Goal: Information Seeking & Learning: Learn about a topic

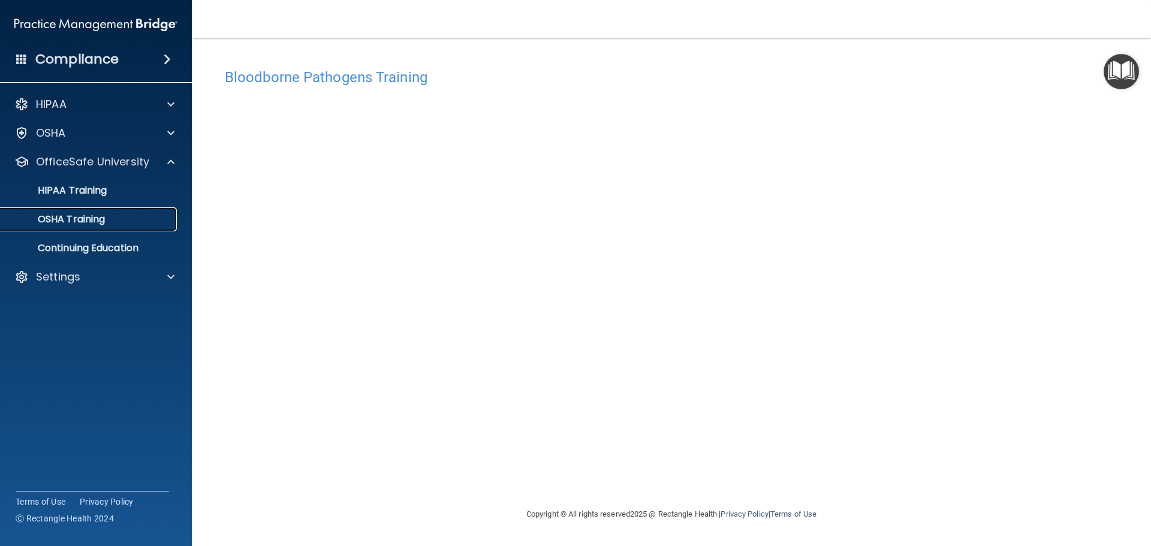
click at [110, 215] on div "OSHA Training" at bounding box center [90, 219] width 164 height 12
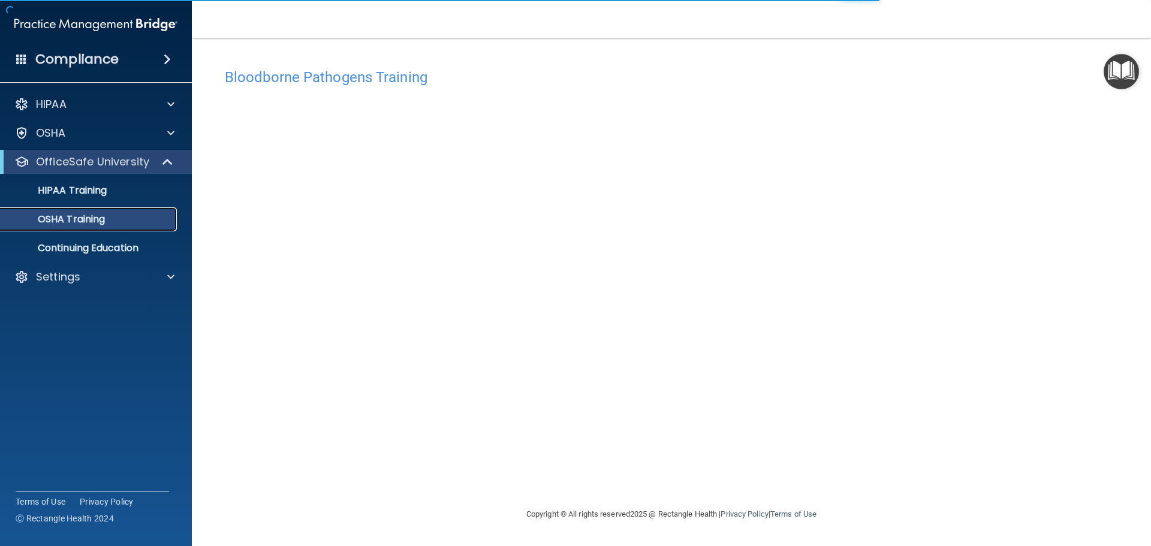
click at [143, 222] on div "OSHA Training" at bounding box center [90, 219] width 164 height 12
click at [167, 209] on link "OSHA Training" at bounding box center [82, 219] width 189 height 24
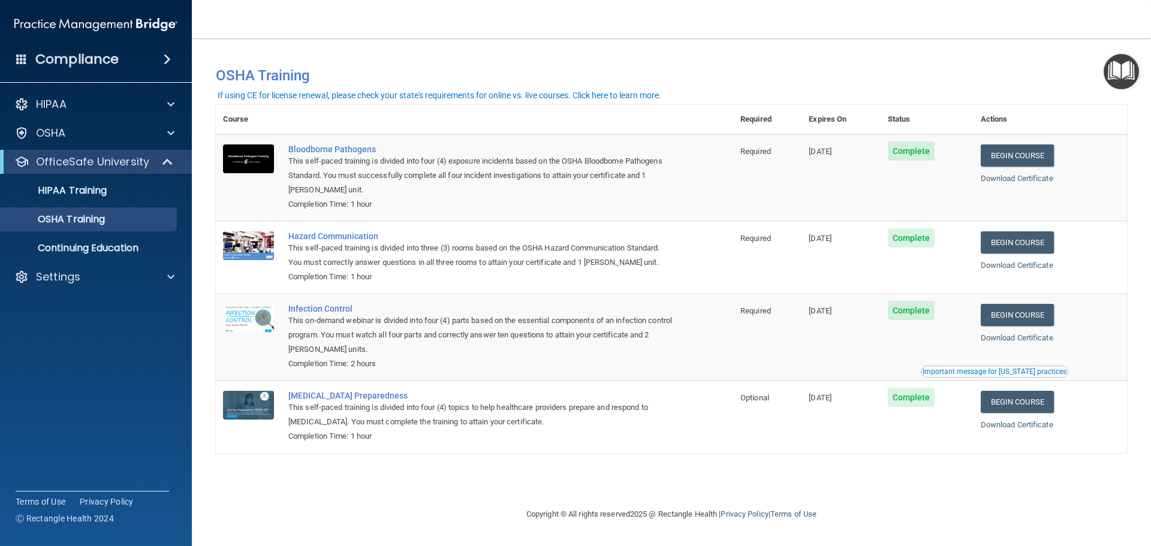
click at [916, 239] on span "Complete" at bounding box center [911, 237] width 47 height 19
click at [1031, 253] on link "Begin Course" at bounding box center [1016, 242] width 73 height 22
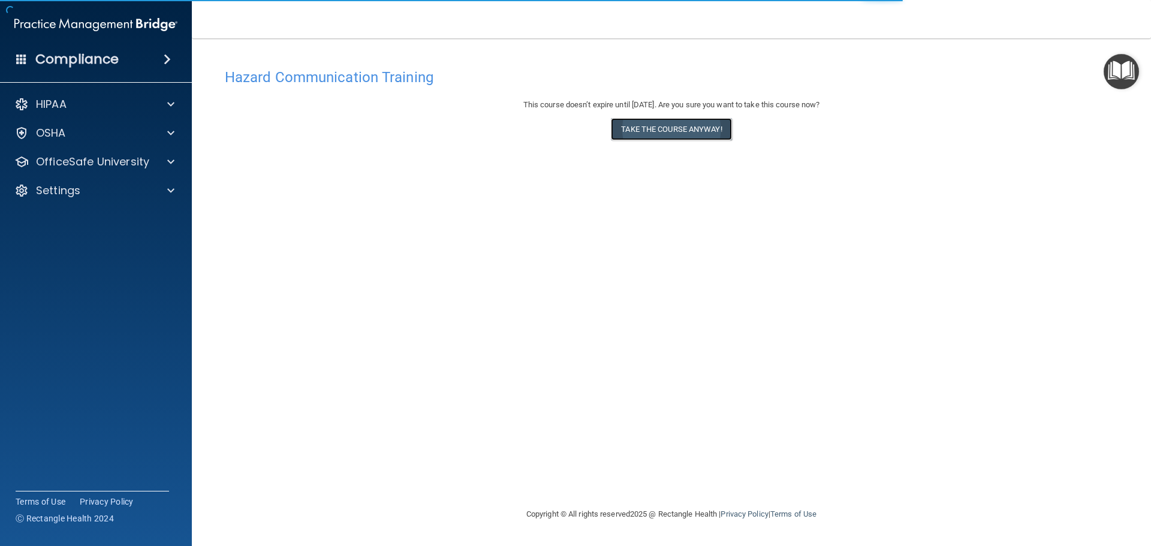
click at [666, 133] on button "Take the course anyway!" at bounding box center [671, 129] width 120 height 22
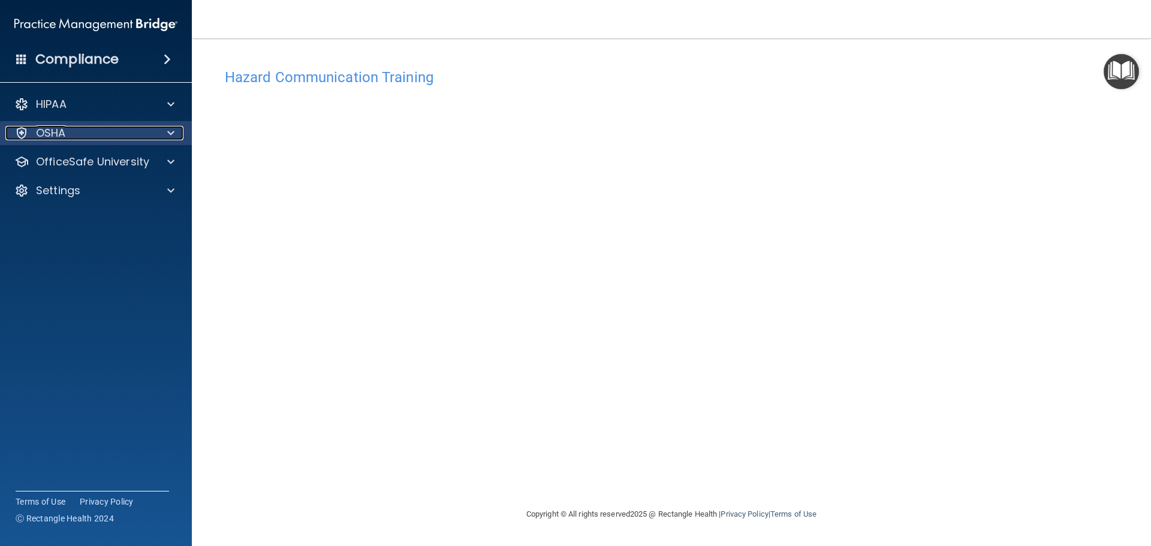
click at [170, 133] on span at bounding box center [170, 133] width 7 height 14
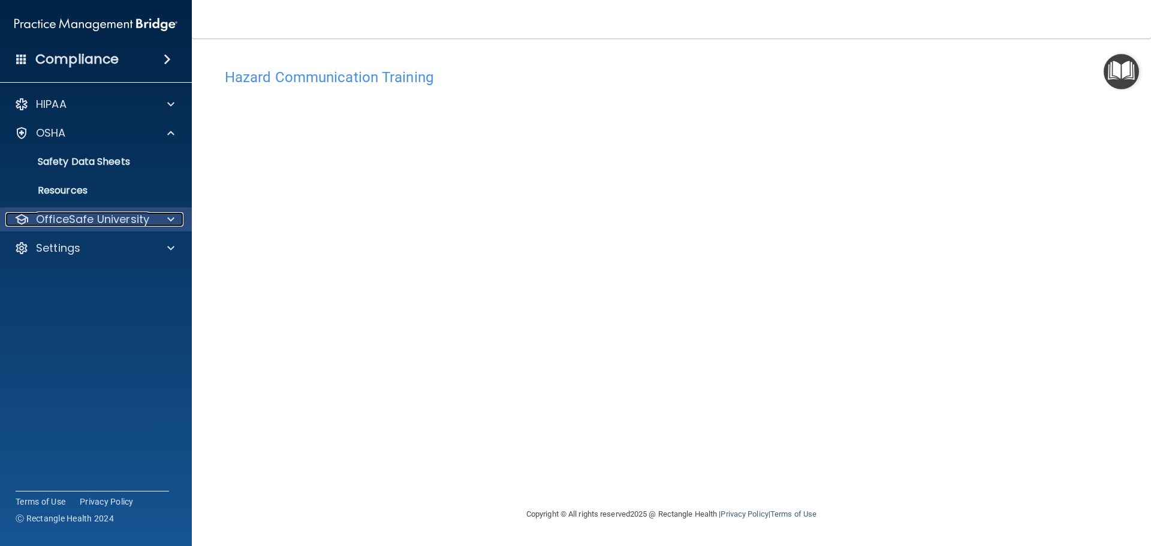
click at [166, 221] on div at bounding box center [169, 219] width 30 height 14
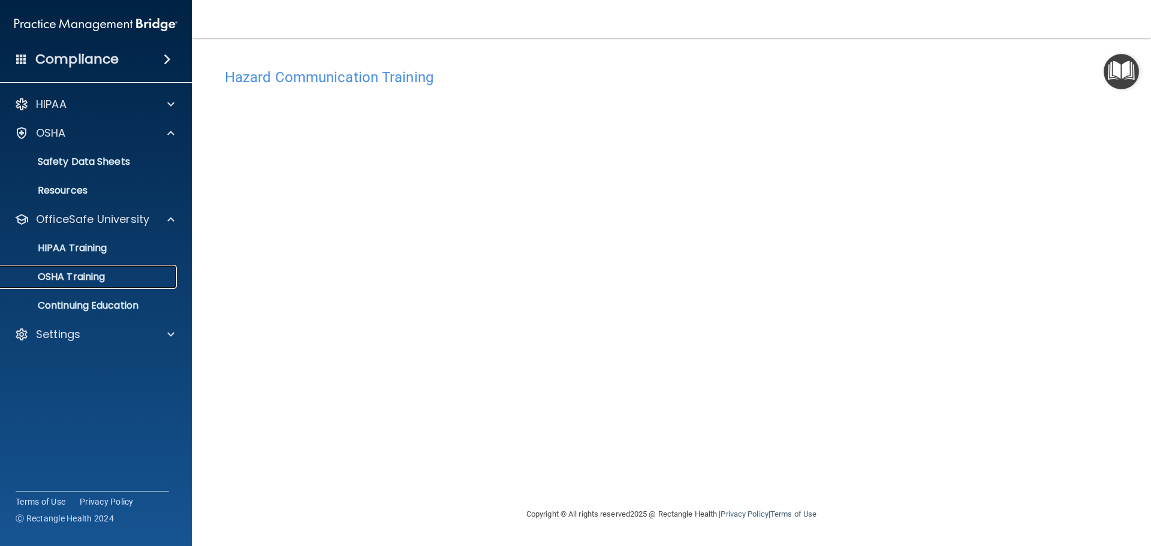
click at [125, 273] on div "OSHA Training" at bounding box center [90, 277] width 164 height 12
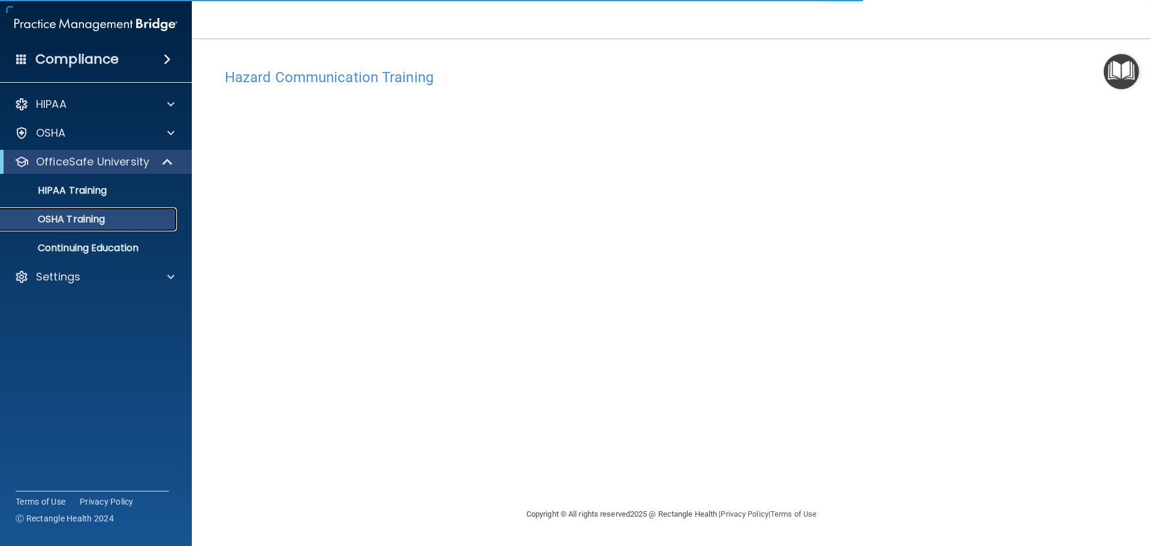
click at [122, 222] on div "OSHA Training" at bounding box center [90, 219] width 164 height 12
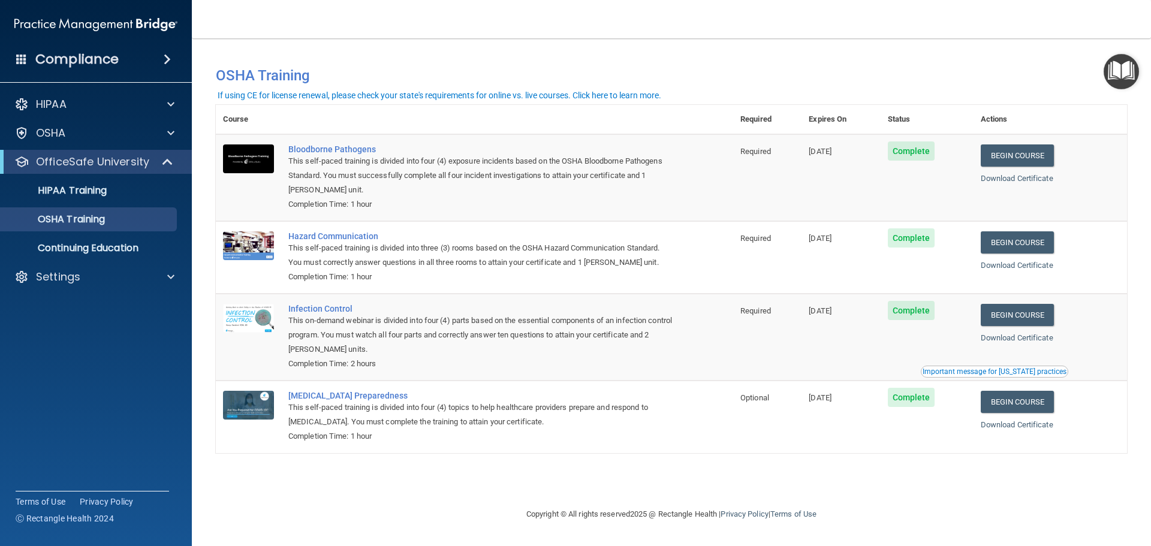
click at [914, 313] on span "Complete" at bounding box center [911, 310] width 47 height 19
click at [919, 313] on span "Complete" at bounding box center [911, 310] width 47 height 19
click at [1017, 315] on link "Begin Course" at bounding box center [1016, 315] width 73 height 22
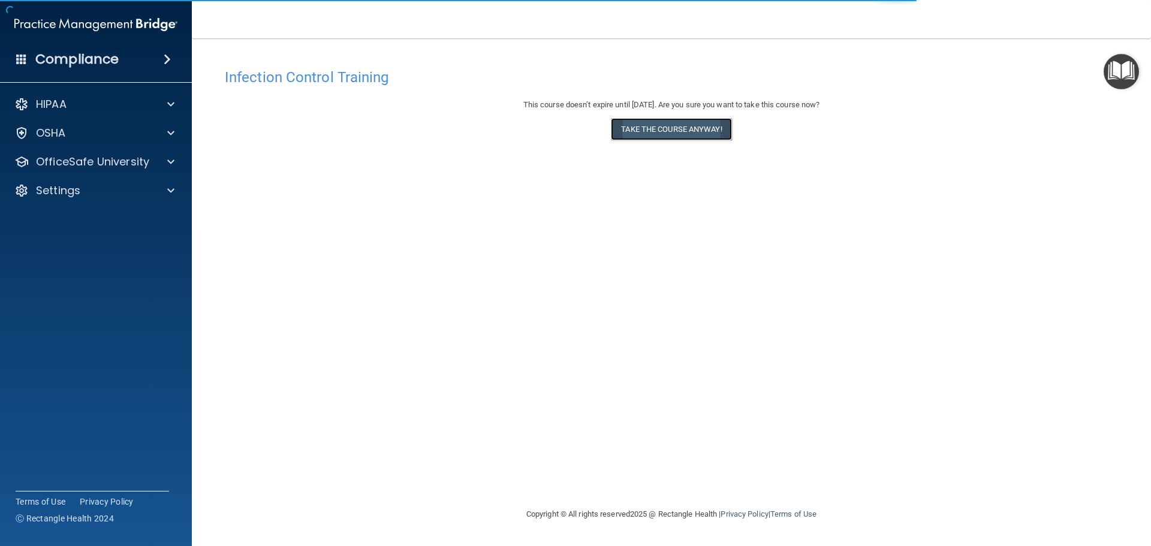
click at [686, 126] on button "Take the course anyway!" at bounding box center [671, 129] width 120 height 22
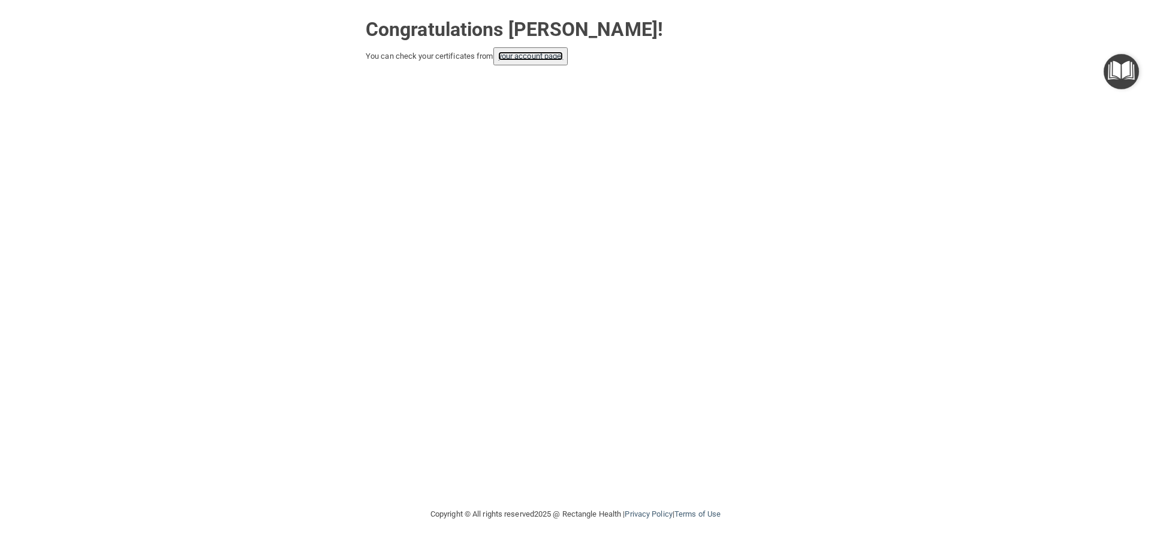
click at [520, 55] on link "your account page!" at bounding box center [530, 56] width 65 height 9
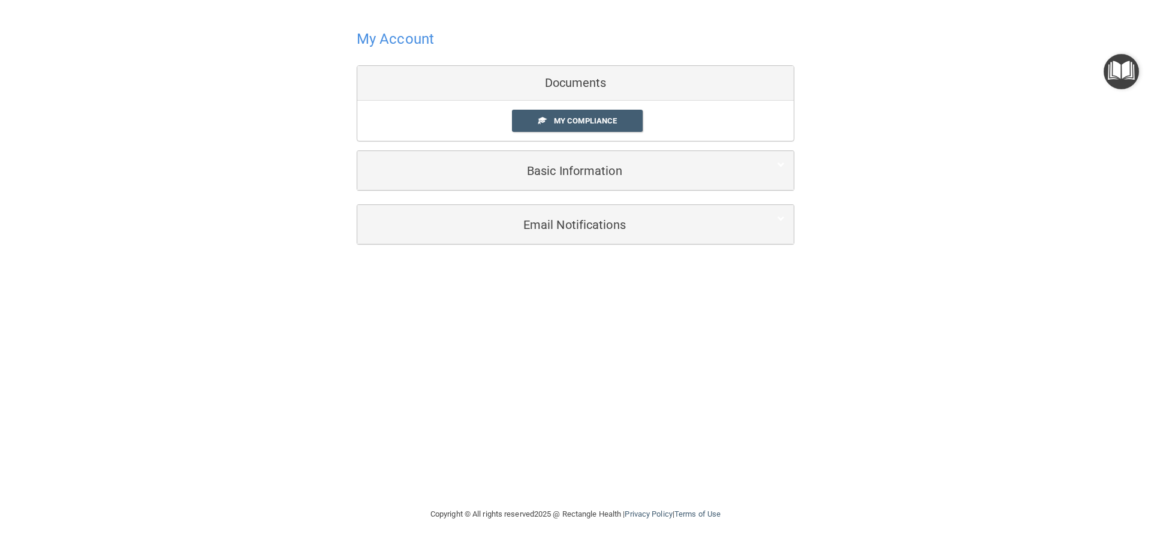
click at [642, 81] on div "Documents" at bounding box center [575, 83] width 436 height 35
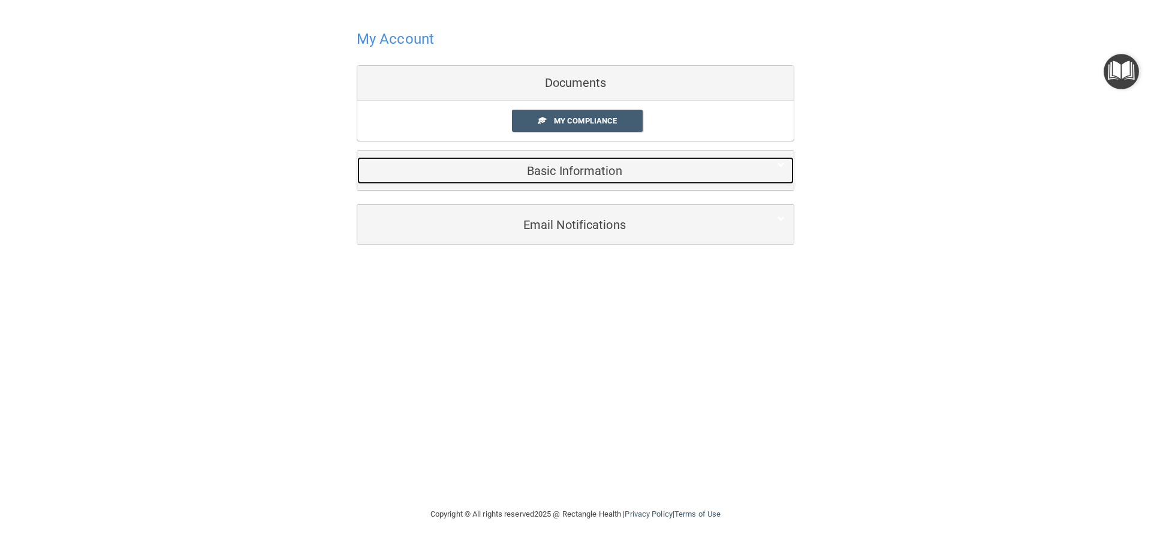
click at [605, 167] on h5 "Basic Information" at bounding box center [557, 170] width 382 height 13
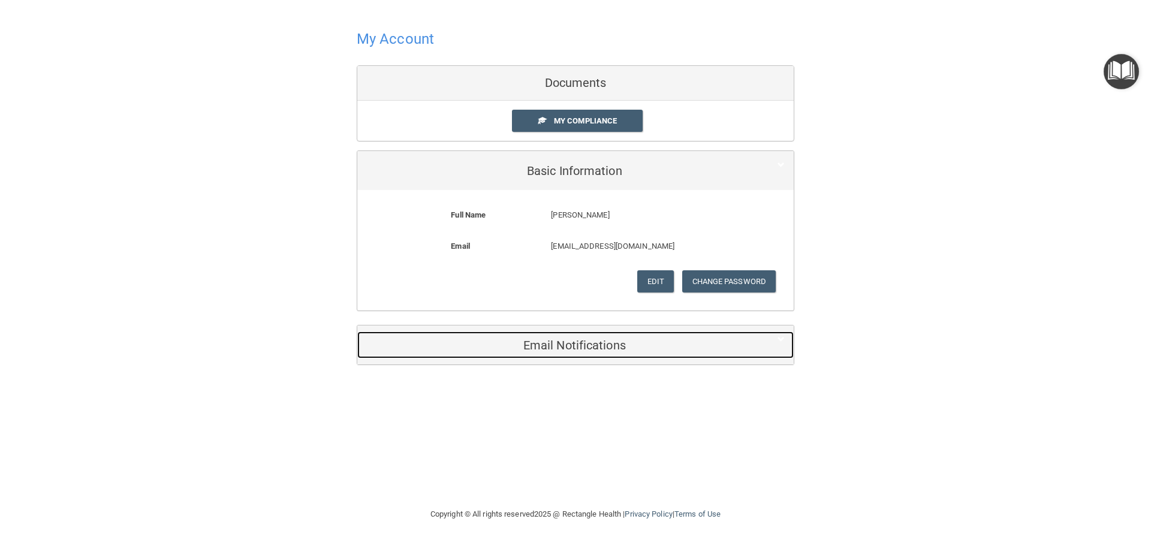
click at [615, 348] on h5 "Email Notifications" at bounding box center [557, 345] width 382 height 13
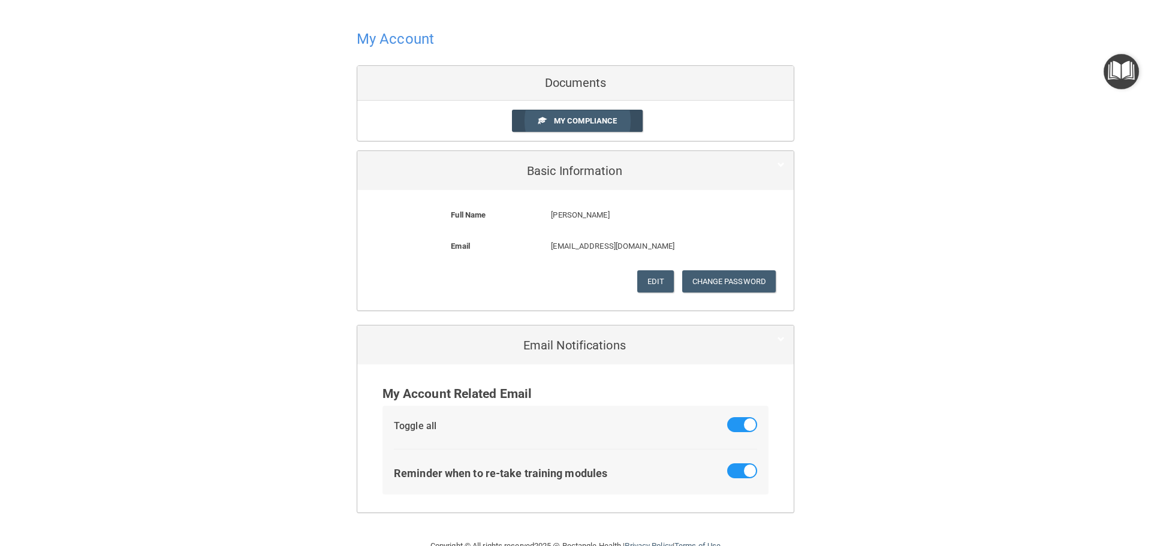
click at [583, 126] on link "My Compliance" at bounding box center [577, 121] width 131 height 22
click at [587, 122] on span "My Compliance" at bounding box center [585, 120] width 63 height 9
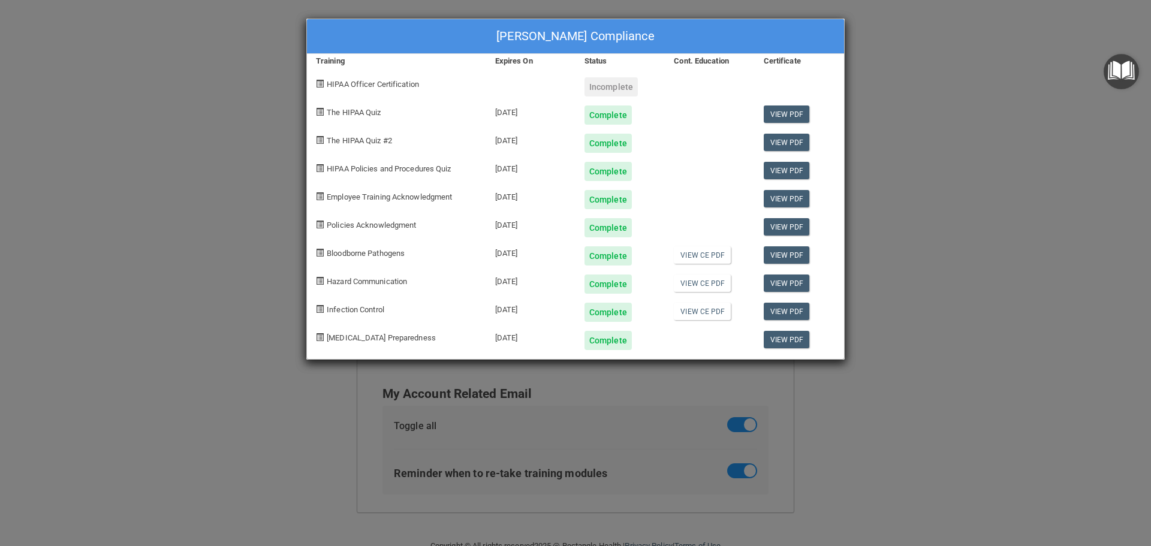
click at [612, 342] on div "Complete" at bounding box center [607, 340] width 47 height 19
click at [911, 112] on div "Candice J Crenshaw's Compliance Training Expires On Status Cont. Education Cert…" at bounding box center [575, 273] width 1151 height 546
click at [914, 53] on div "Candice J Crenshaw's Compliance Training Expires On Status Cont. Education Cert…" at bounding box center [575, 273] width 1151 height 546
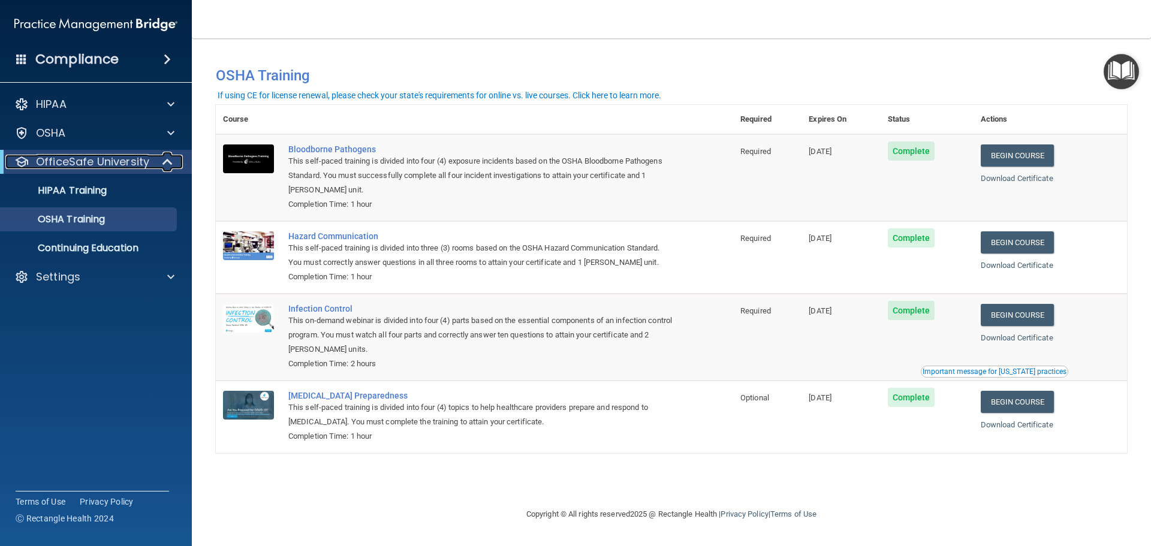
click at [167, 164] on span at bounding box center [169, 162] width 10 height 14
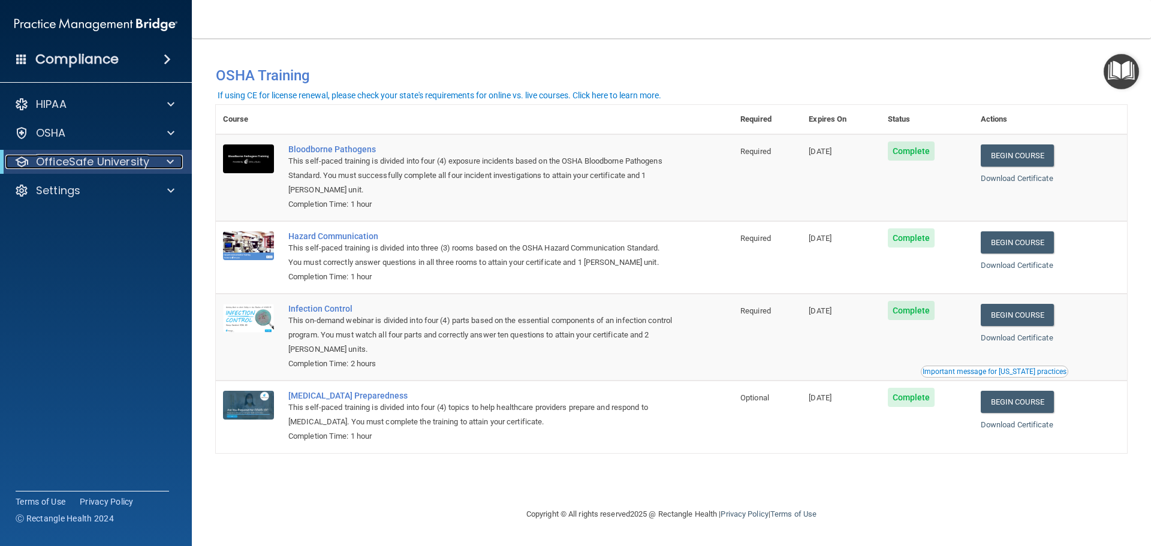
click at [167, 167] on span at bounding box center [170, 162] width 7 height 14
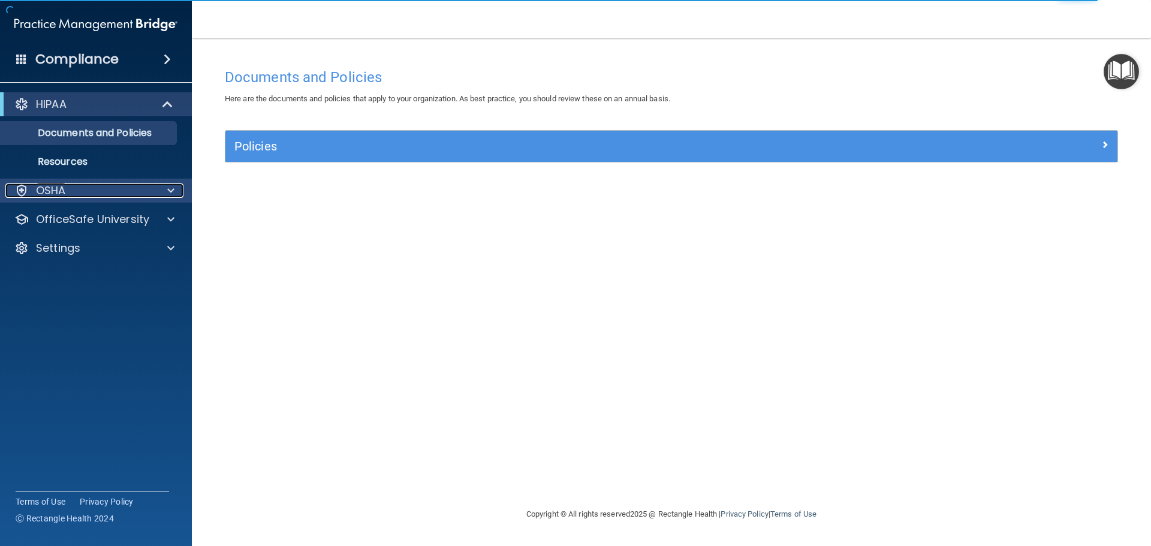
click at [171, 189] on span at bounding box center [170, 190] width 7 height 14
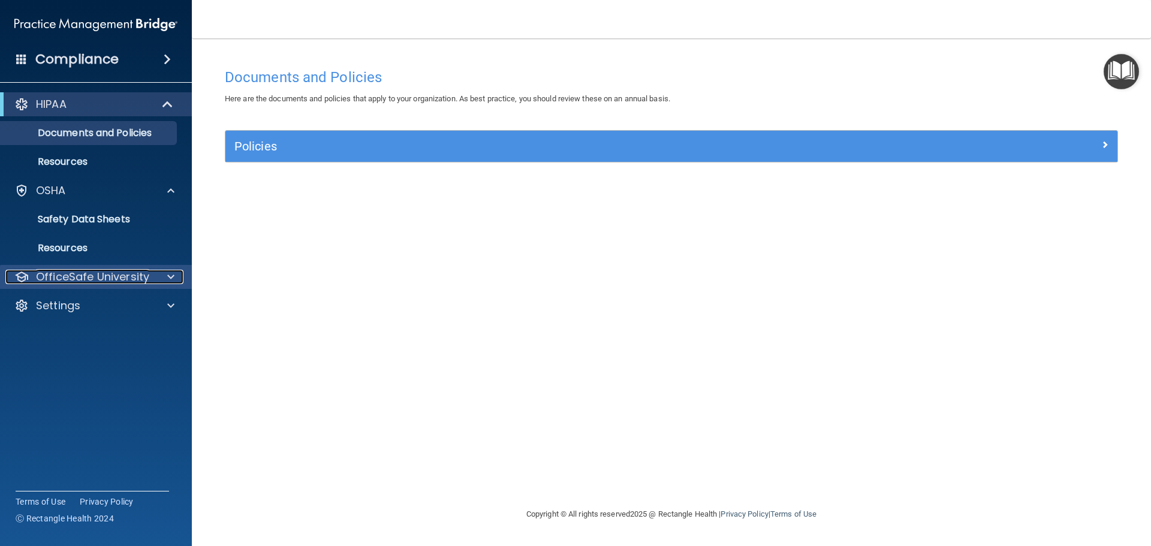
click at [171, 273] on span at bounding box center [170, 277] width 7 height 14
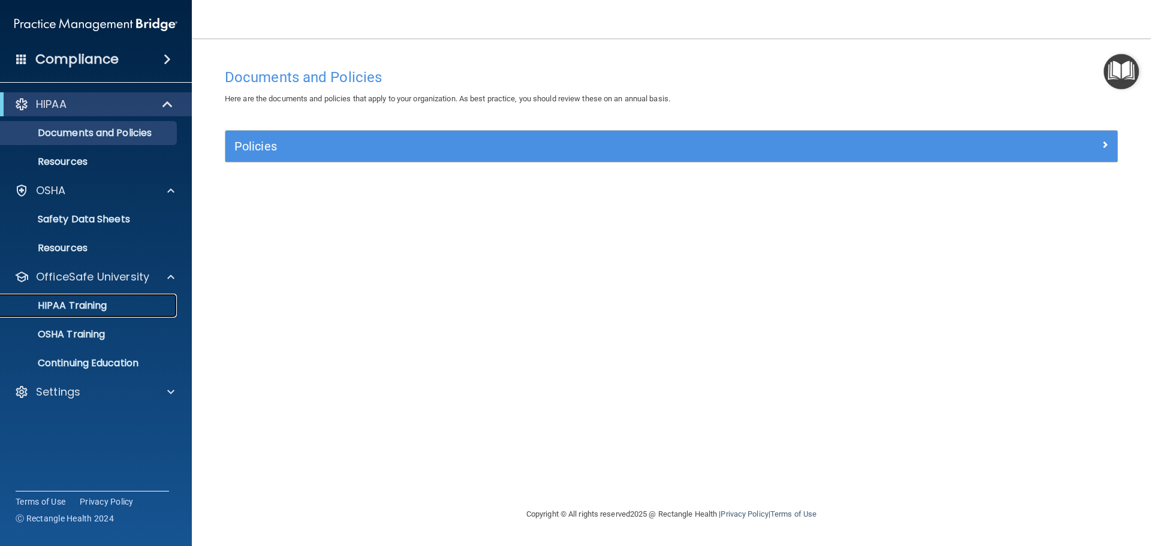
click at [107, 309] on p "HIPAA Training" at bounding box center [57, 306] width 99 height 12
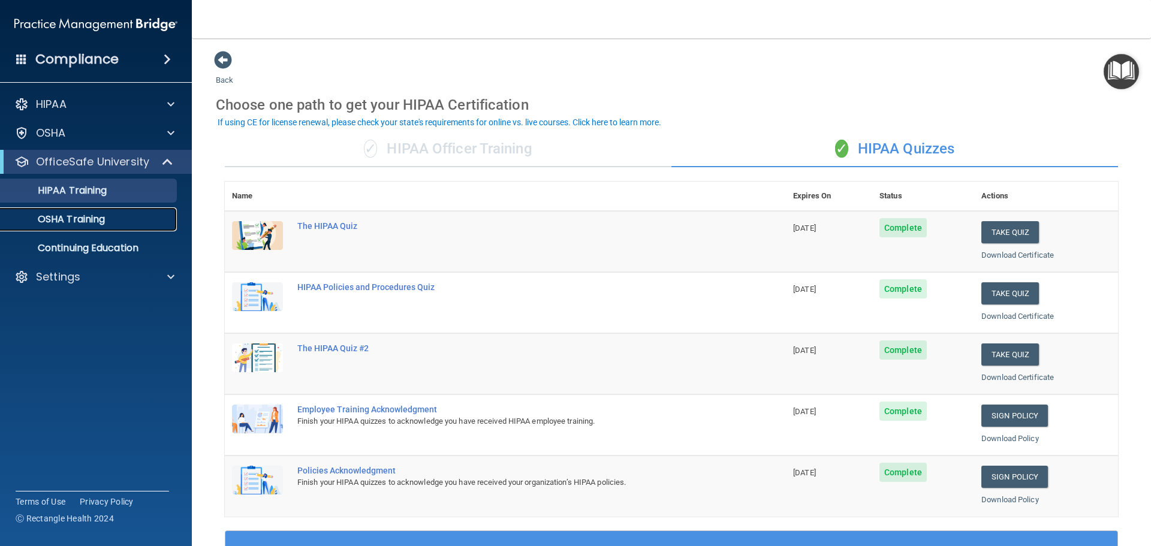
click at [114, 223] on div "OSHA Training" at bounding box center [90, 219] width 164 height 12
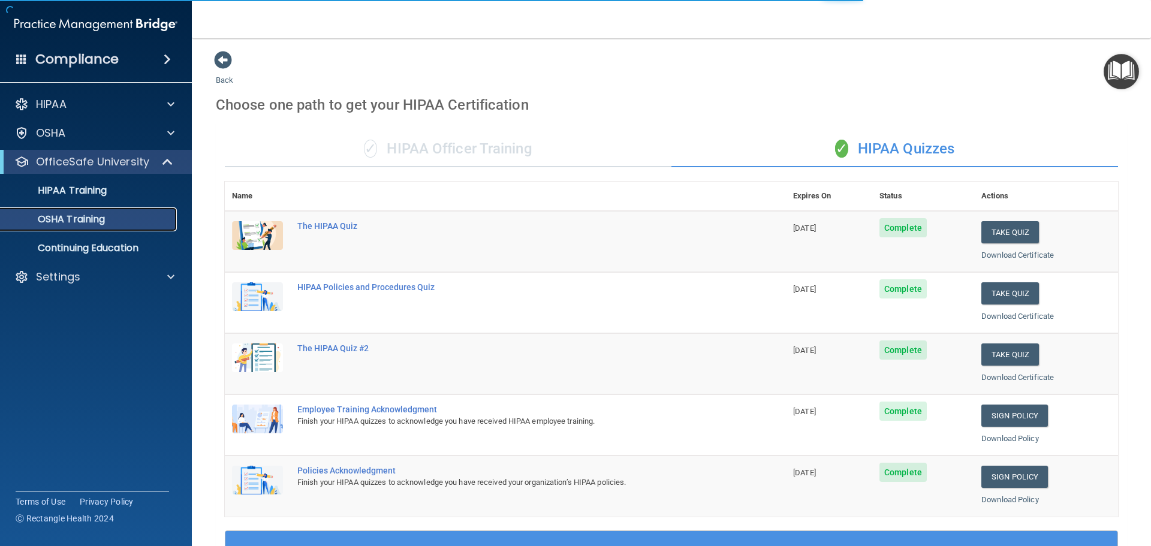
click at [158, 220] on div "OSHA Training" at bounding box center [90, 219] width 164 height 12
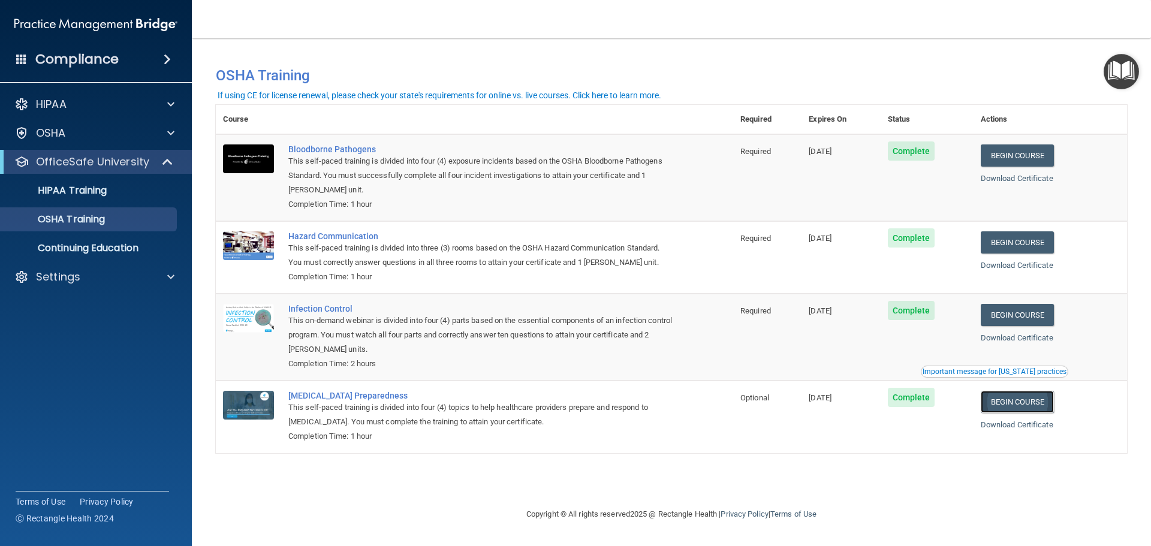
click at [1025, 402] on link "Begin Course" at bounding box center [1016, 402] width 73 height 22
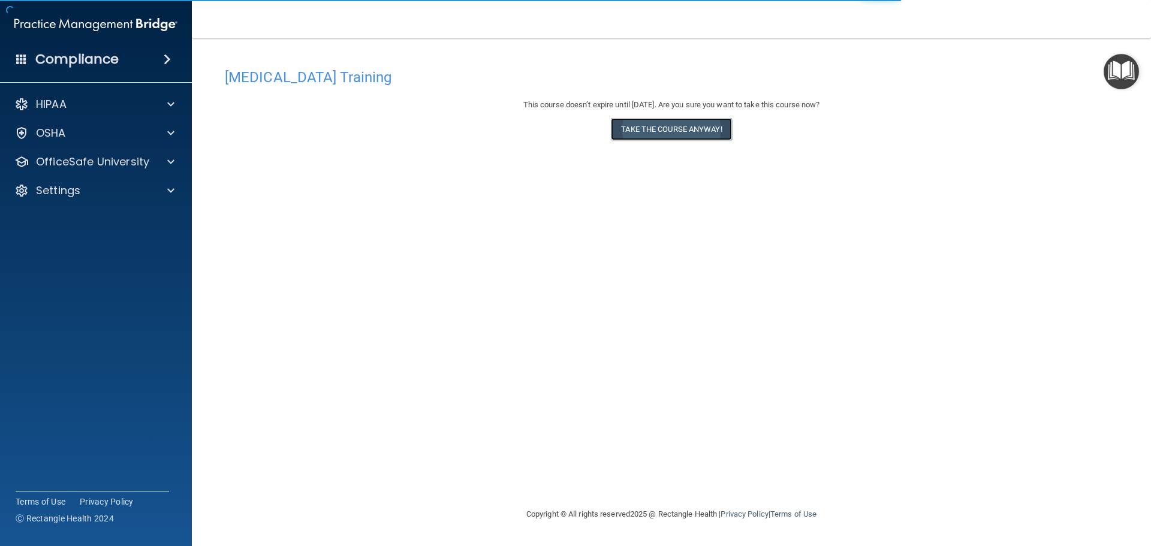
click at [674, 122] on button "Take the course anyway!" at bounding box center [671, 129] width 120 height 22
